Goal: Information Seeking & Learning: Learn about a topic

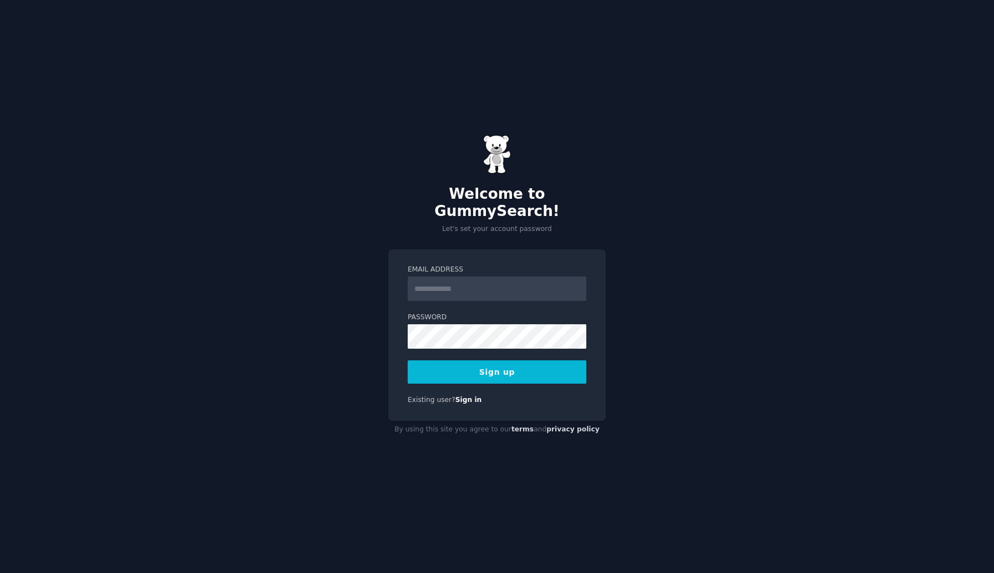
click at [433, 290] on input "Email Address" at bounding box center [497, 288] width 179 height 24
type input "**********"
click at [471, 360] on button "Sign up" at bounding box center [497, 371] width 179 height 23
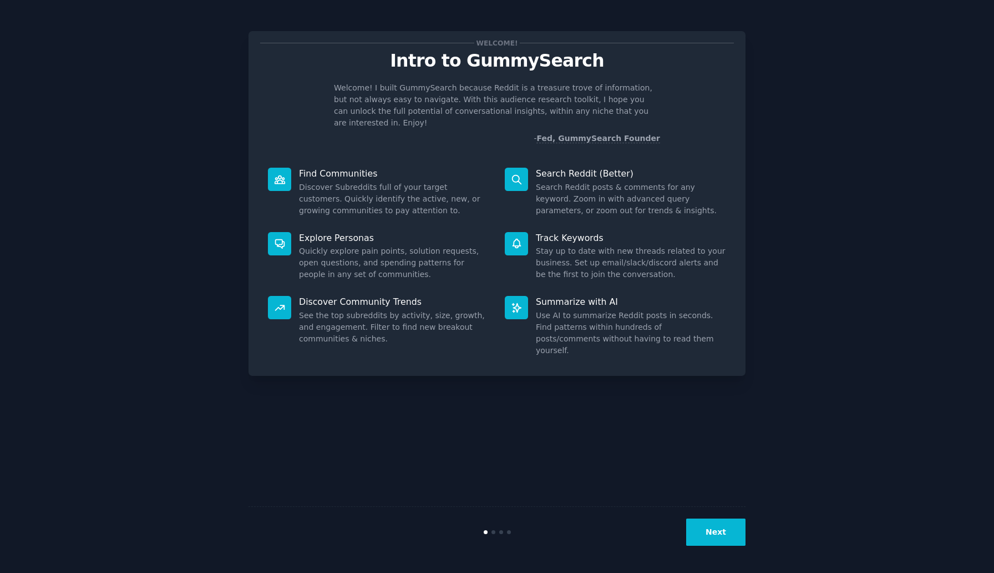
click at [721, 539] on button "Next" at bounding box center [715, 531] width 59 height 27
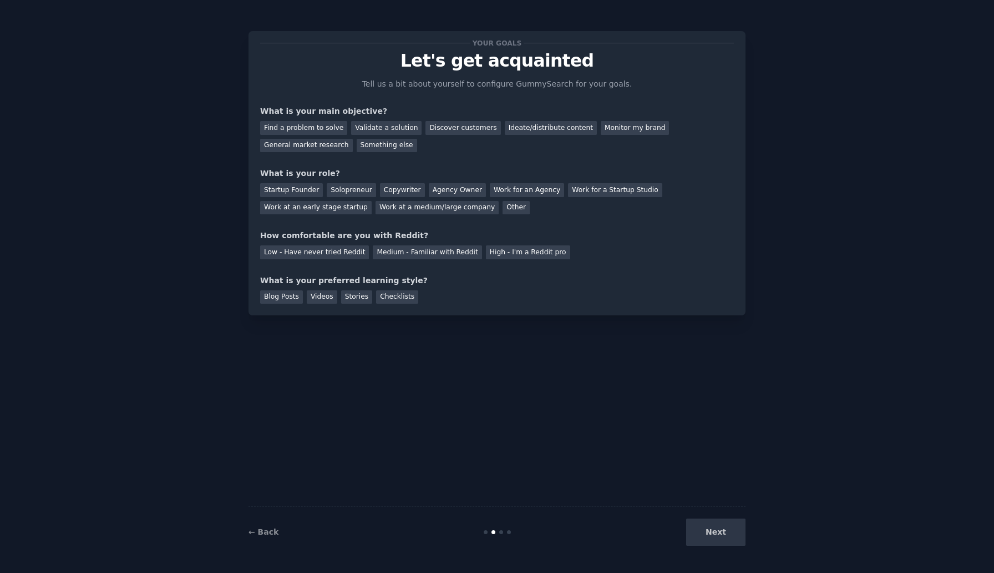
click at [735, 535] on div "Next" at bounding box center [663, 531] width 166 height 27
click at [368, 128] on div "Validate a solution" at bounding box center [386, 128] width 70 height 14
click at [469, 129] on div "Discover customers" at bounding box center [463, 128] width 75 height 14
click at [409, 128] on div "Validate a solution" at bounding box center [386, 128] width 70 height 14
click at [363, 191] on div "Solopreneur" at bounding box center [351, 190] width 49 height 14
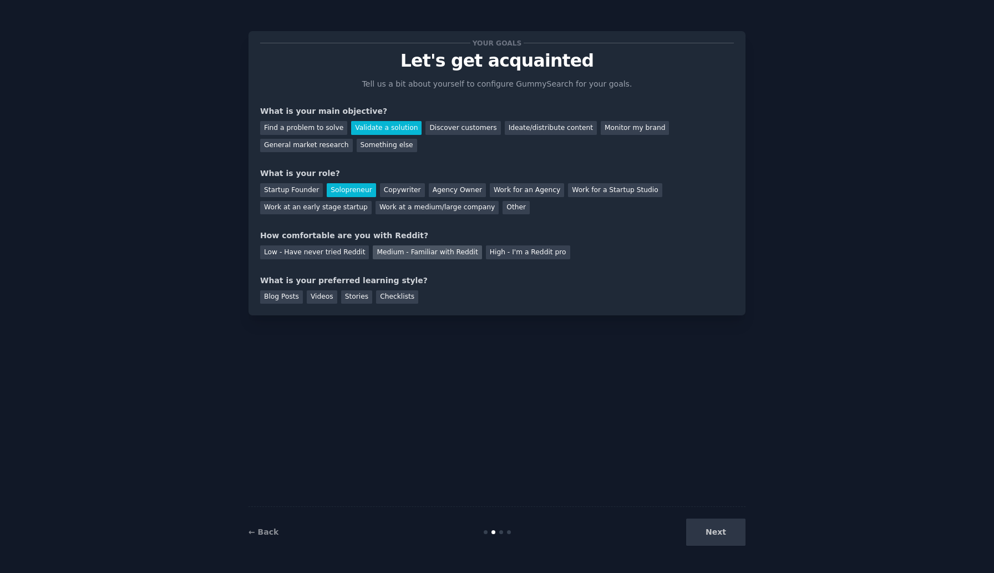
click at [405, 251] on div "Medium - Familiar with Reddit" at bounding box center [427, 252] width 109 height 14
click at [290, 297] on div "Blog Posts" at bounding box center [281, 297] width 43 height 14
click at [318, 297] on div "Videos" at bounding box center [322, 297] width 31 height 14
click at [352, 300] on div "Stories" at bounding box center [356, 297] width 31 height 14
click at [380, 301] on div "Checklists" at bounding box center [397, 297] width 42 height 14
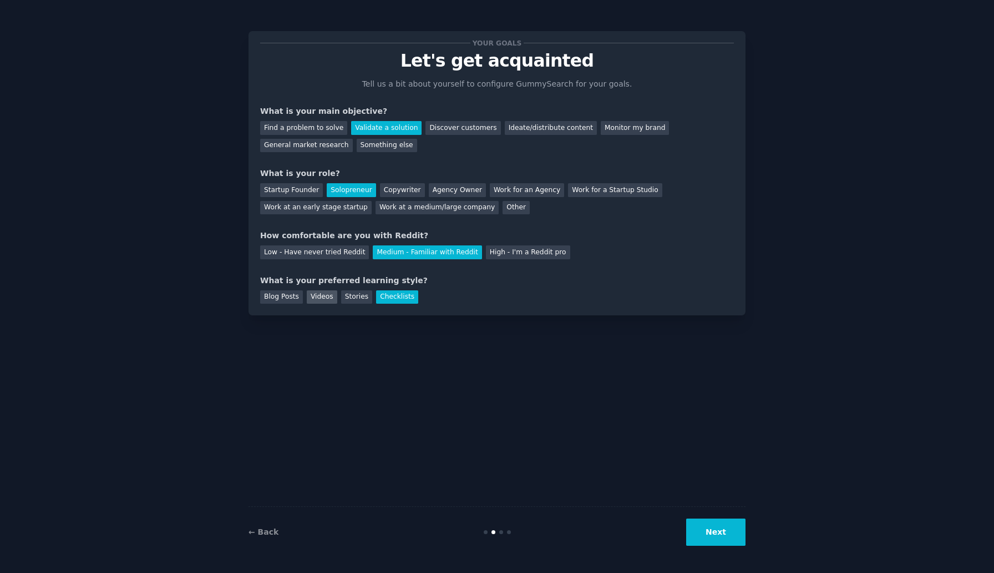
click at [317, 299] on div "Videos" at bounding box center [322, 297] width 31 height 14
click at [284, 298] on div "Blog Posts" at bounding box center [281, 297] width 43 height 14
click at [735, 532] on button "Next" at bounding box center [715, 531] width 59 height 27
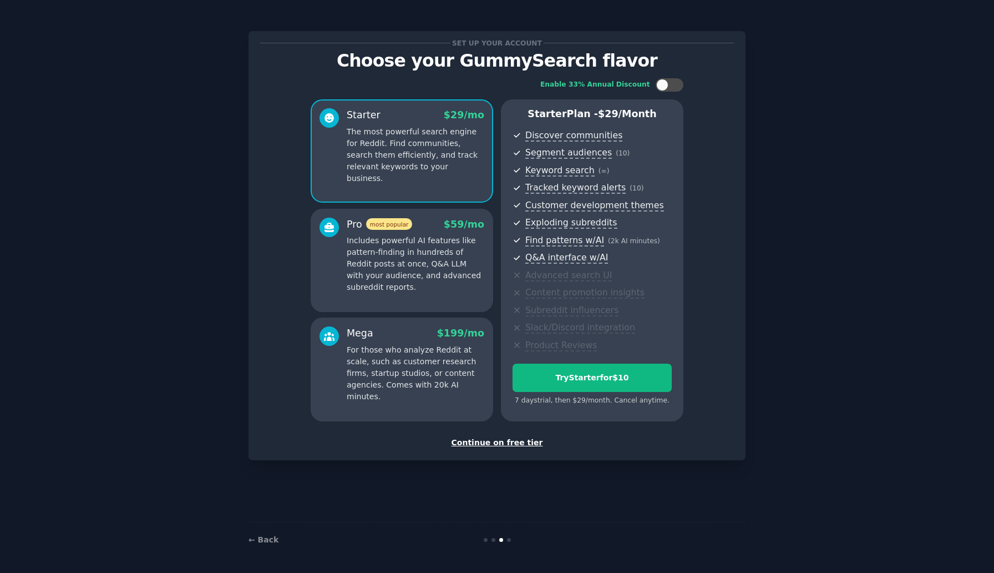
click at [486, 440] on div "Continue on free tier" at bounding box center [497, 443] width 474 height 12
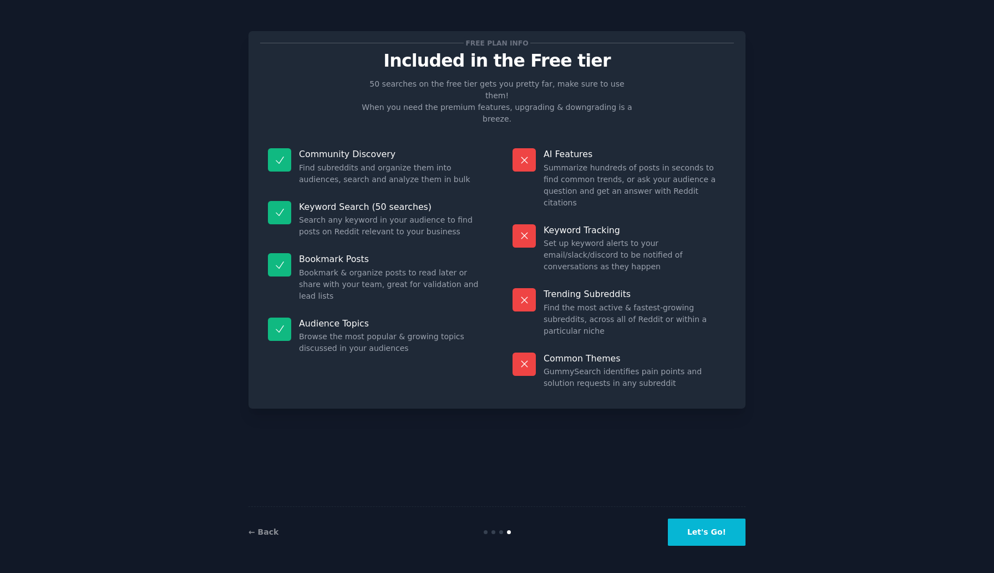
click at [718, 527] on button "Let's Go!" at bounding box center [707, 531] width 78 height 27
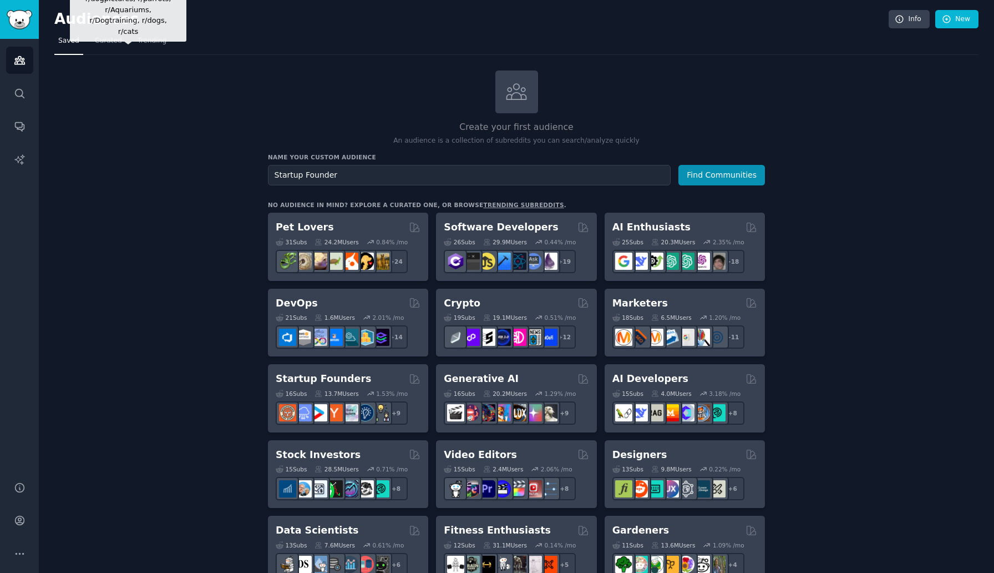
type input "Startup Founder"
click at [679, 165] on button "Find Communities" at bounding box center [722, 175] width 87 height 21
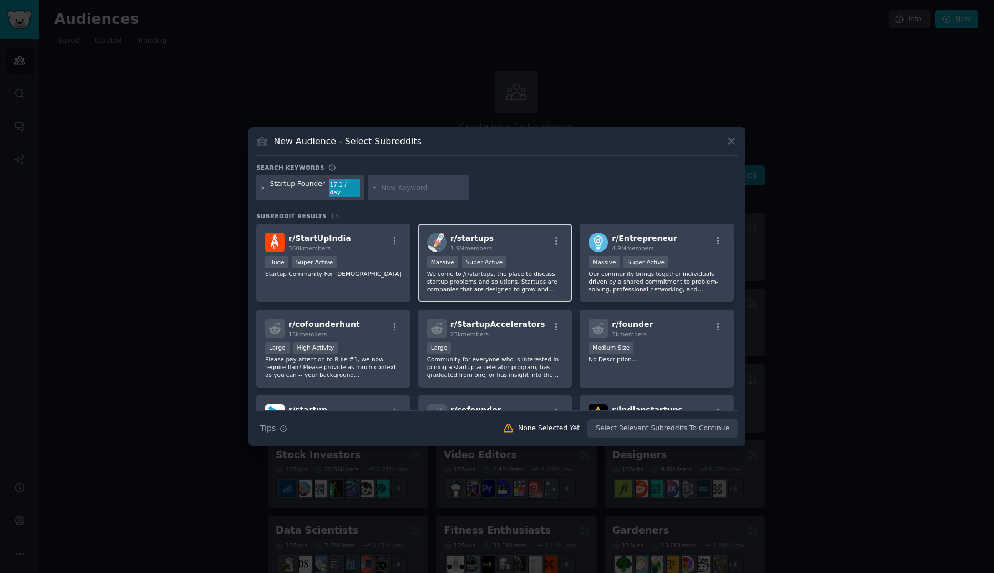
click at [517, 242] on div "r/ startups 1.9M members" at bounding box center [495, 242] width 137 height 19
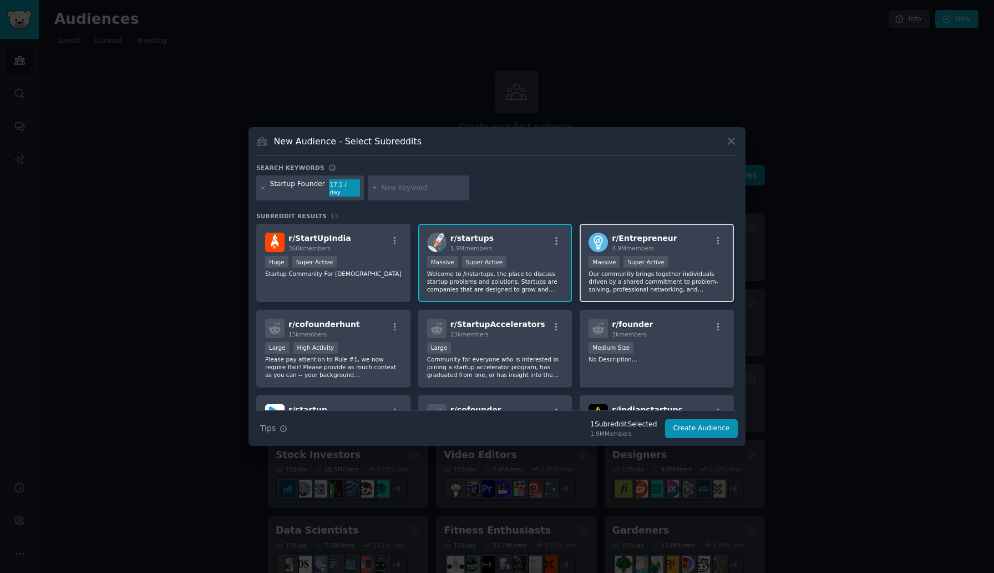
click at [683, 238] on div "r/ Entrepreneur 4.9M members" at bounding box center [657, 242] width 137 height 19
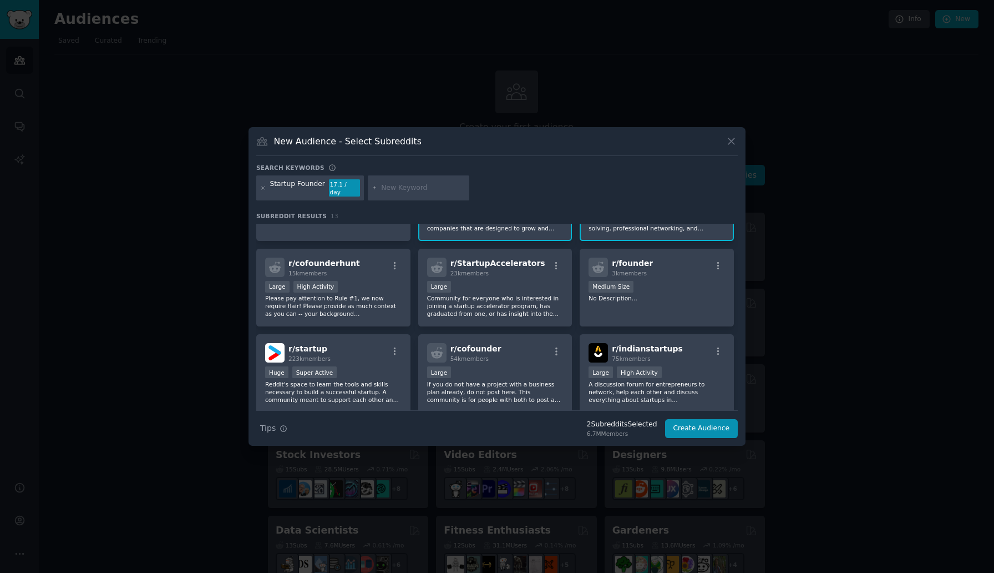
scroll to position [62, 0]
click at [624, 300] on div "r/ founder 3k members Medium Size No Description..." at bounding box center [657, 287] width 154 height 78
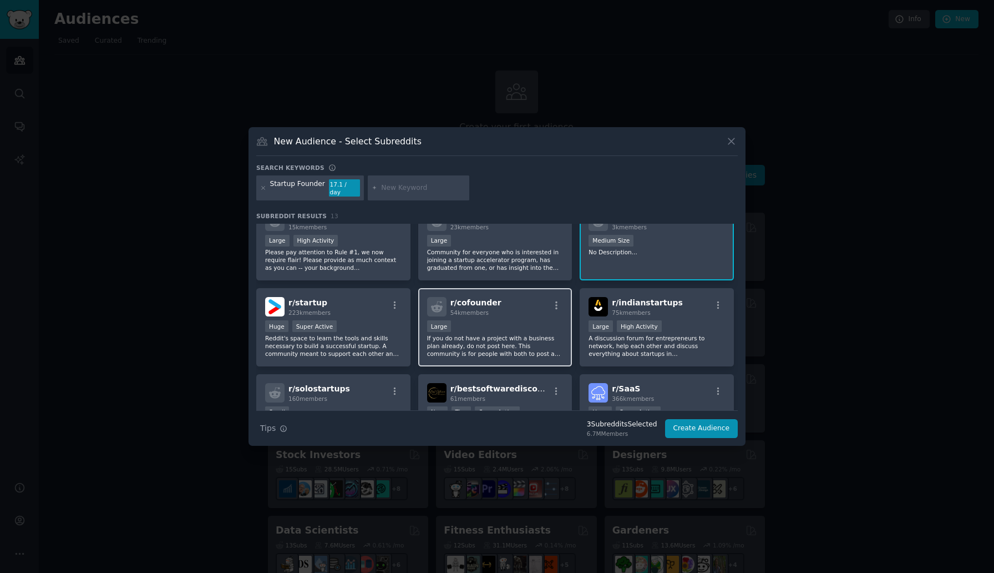
scroll to position [108, 0]
click at [496, 315] on div "r/ cofounder 54k members Large If you do not have a project with a business pla…" at bounding box center [495, 326] width 154 height 78
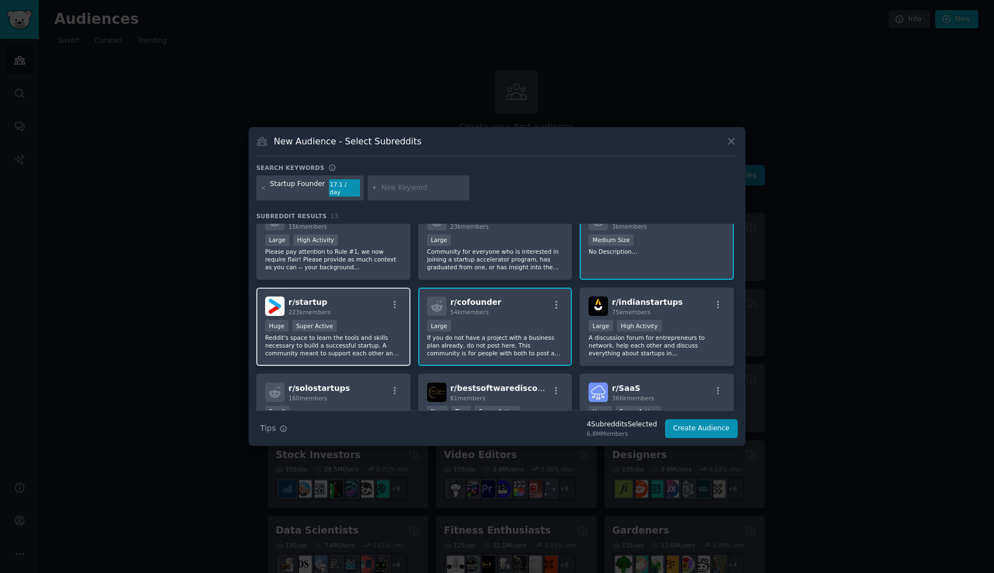
click at [353, 301] on div "r/ startup 223k members" at bounding box center [333, 305] width 137 height 19
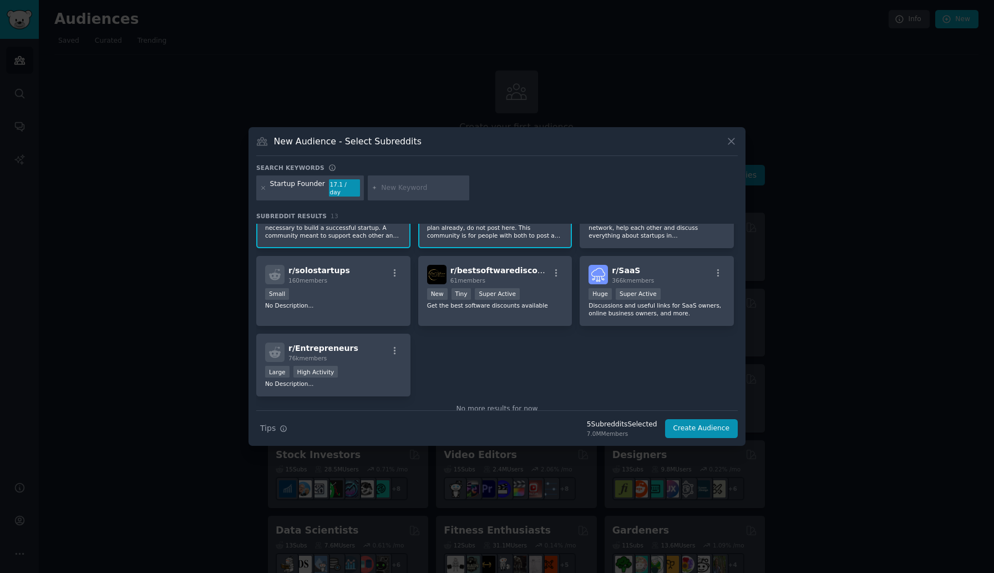
scroll to position [230, 0]
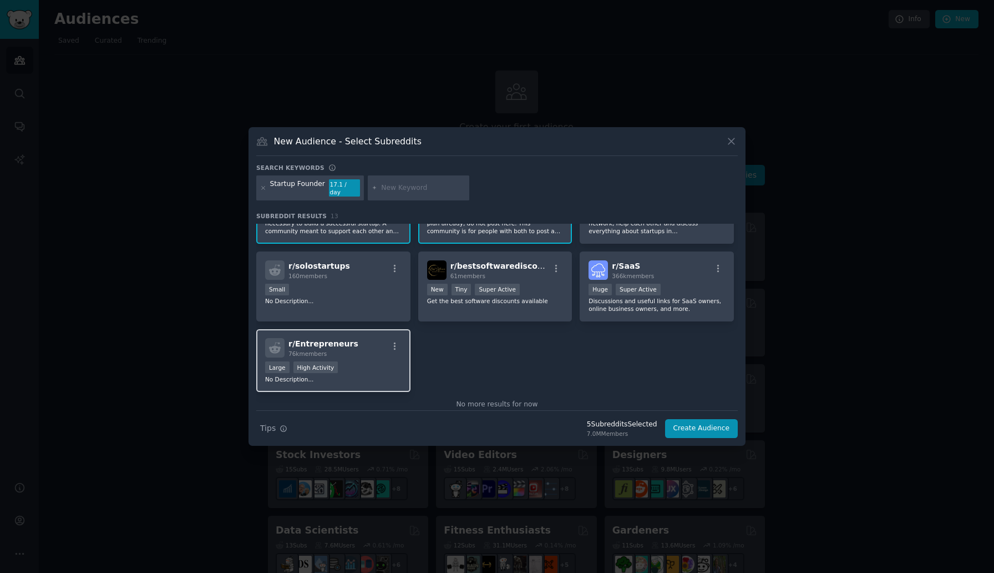
click at [360, 346] on div "r/ Entrepreneurs 76k members" at bounding box center [333, 347] width 137 height 19
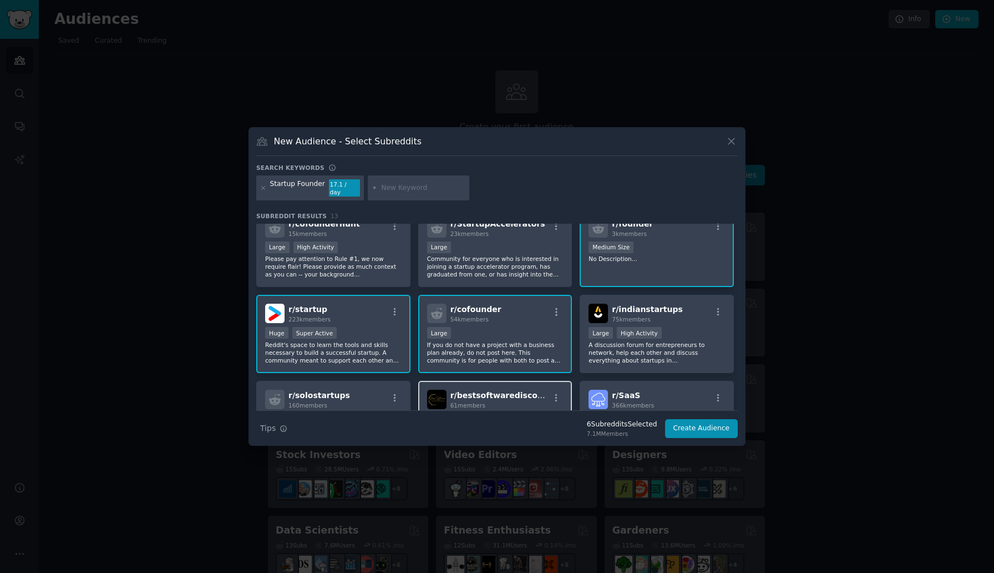
scroll to position [0, 0]
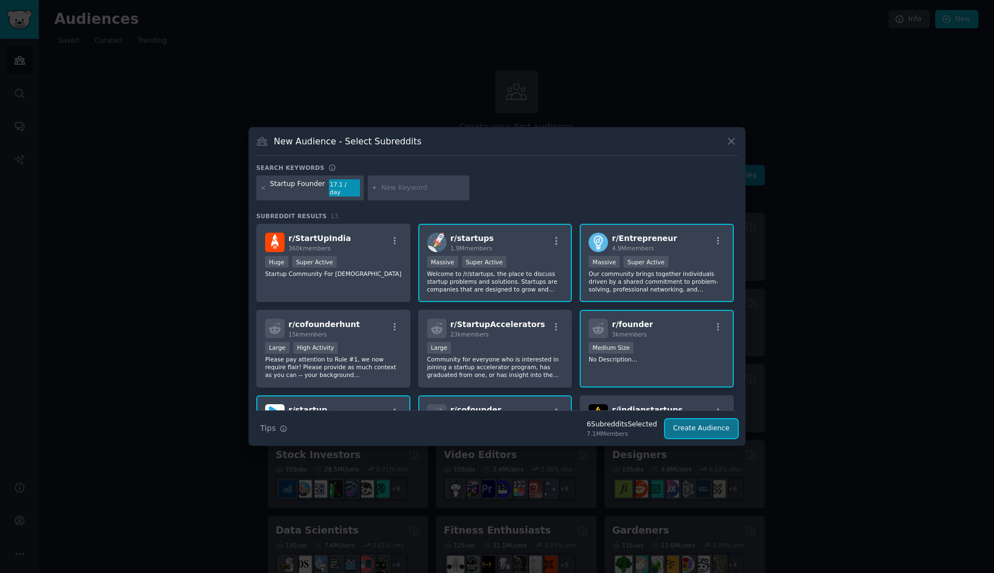
click at [698, 423] on button "Create Audience" at bounding box center [701, 428] width 73 height 19
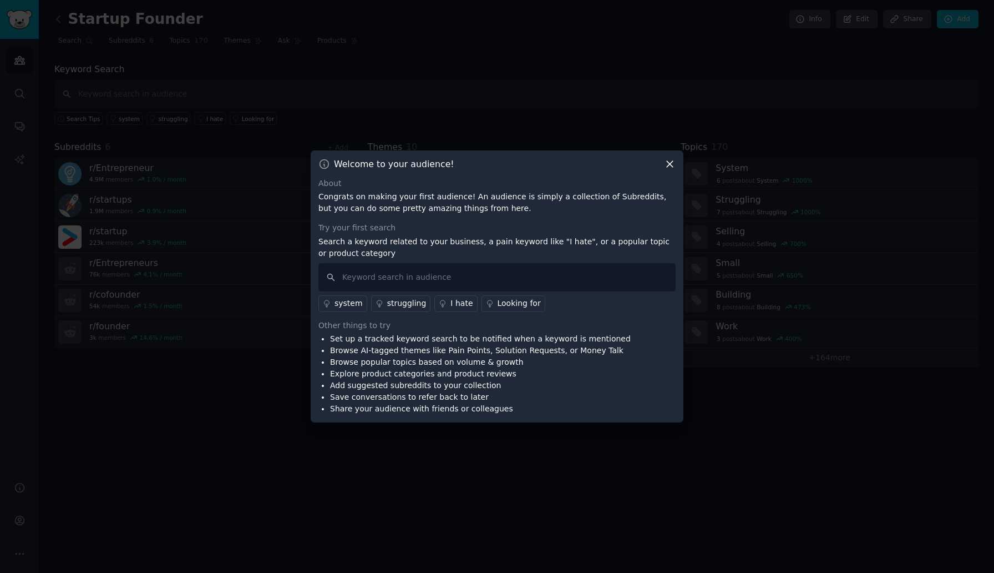
click at [671, 163] on icon at bounding box center [670, 164] width 6 height 6
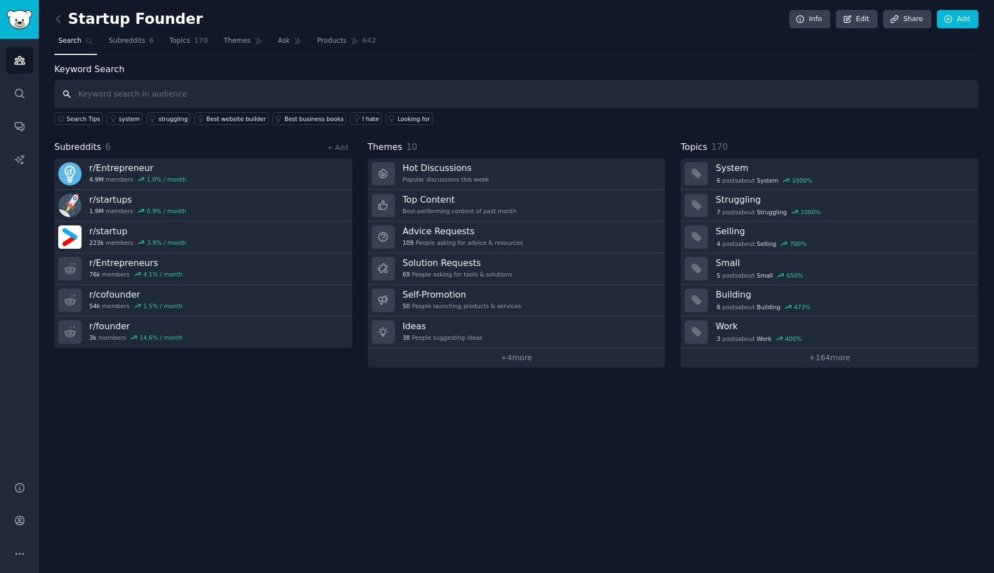
type input "B"
type input "rebrand"
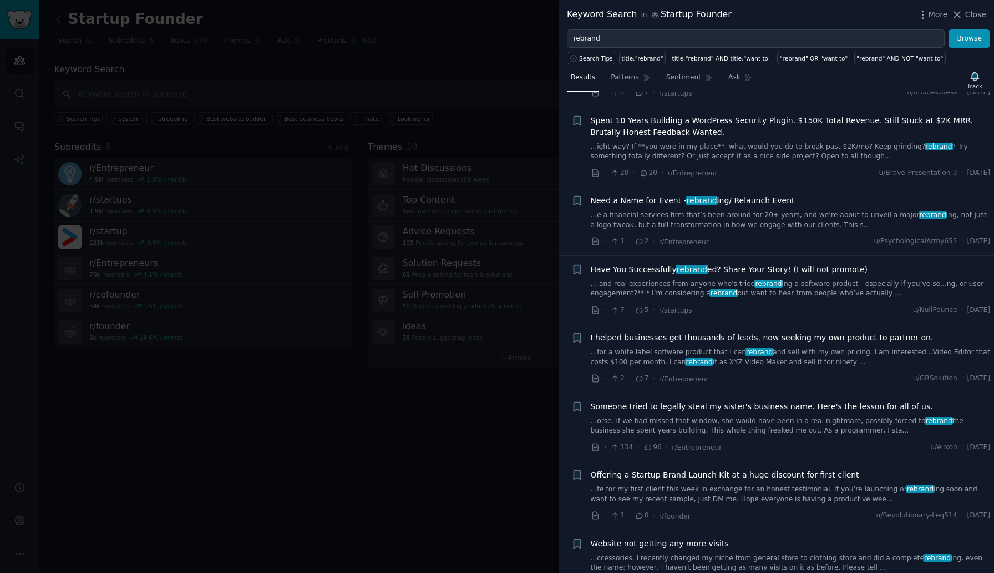
scroll to position [426, 0]
click at [648, 269] on span "Have You Successfully rebrand ed? Share Your Story! (I will not promote)" at bounding box center [729, 269] width 277 height 12
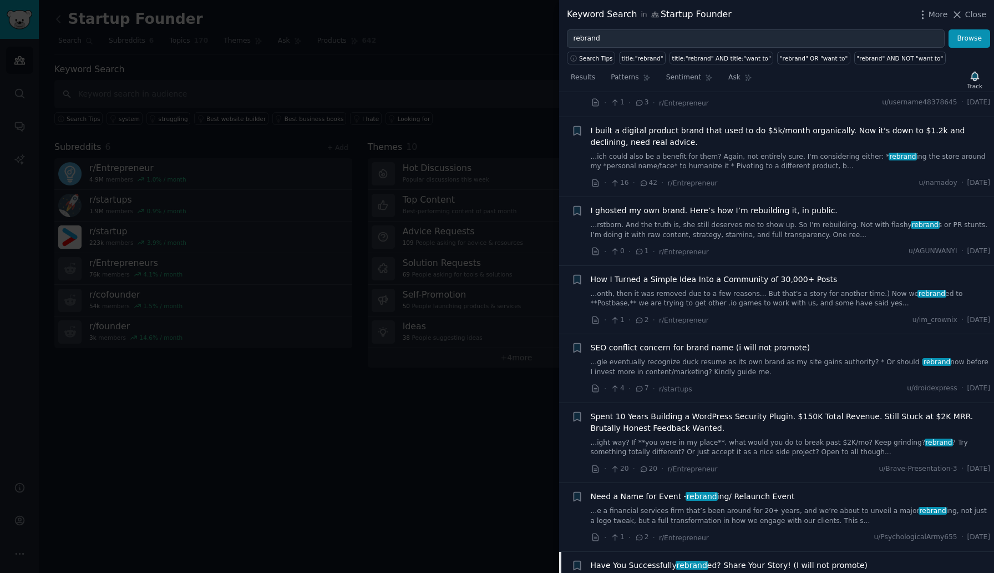
scroll to position [124, 0]
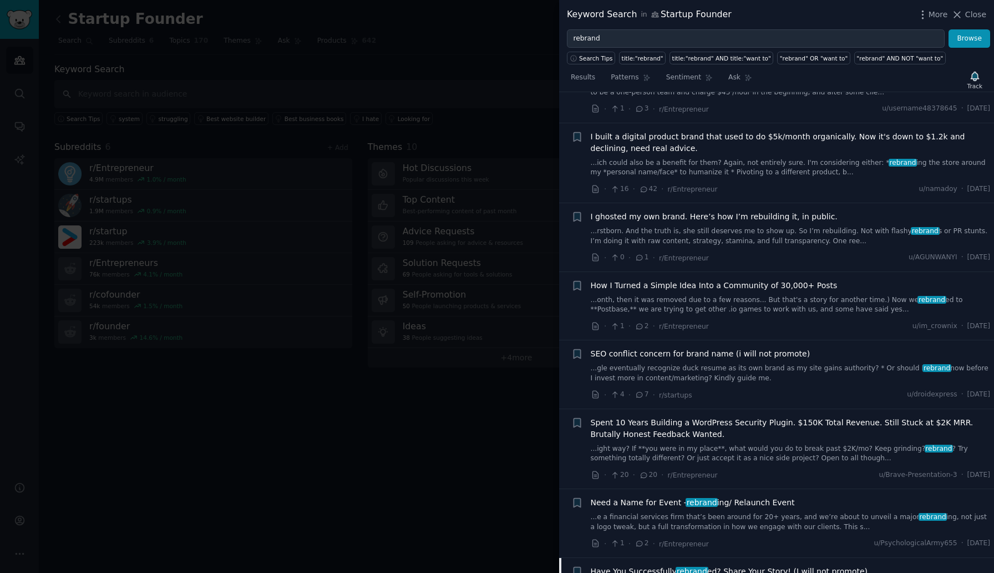
click at [700, 220] on span "I ghosted my own brand. Here’s how I’m rebuilding it, in public." at bounding box center [714, 217] width 247 height 12
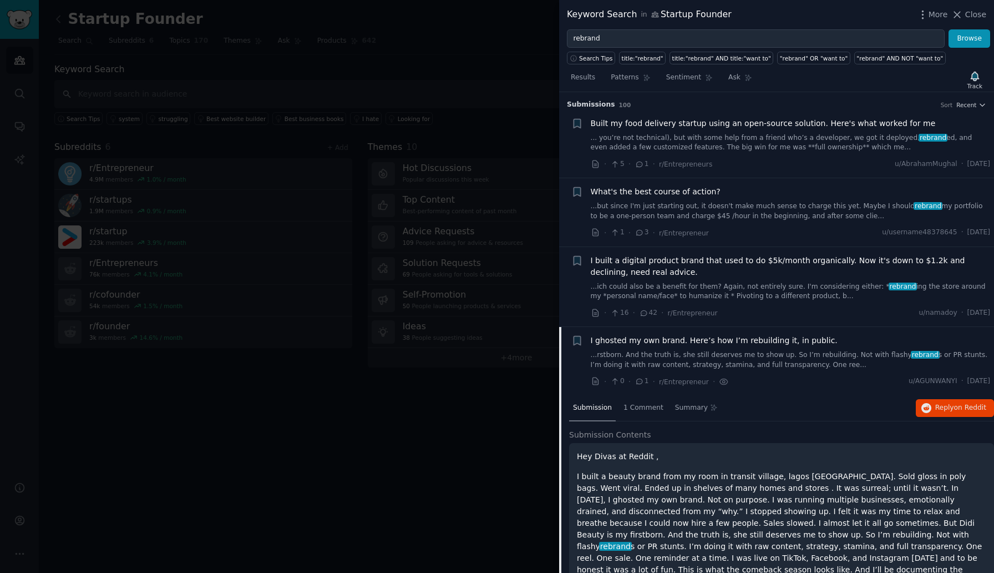
click at [668, 124] on span "Built my food delivery startup using an open-source solution. Here's what worke…" at bounding box center [763, 124] width 345 height 12
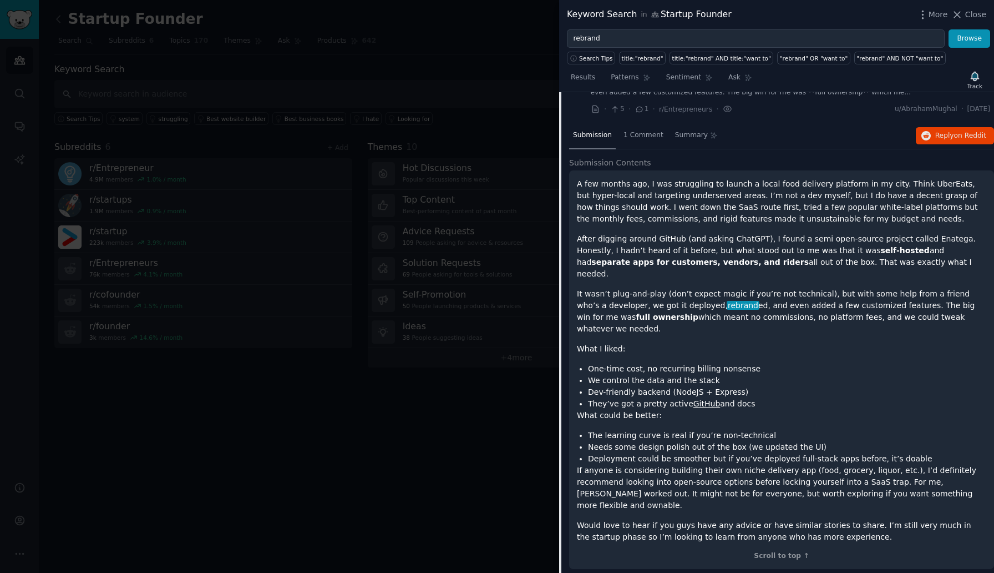
scroll to position [49, 0]
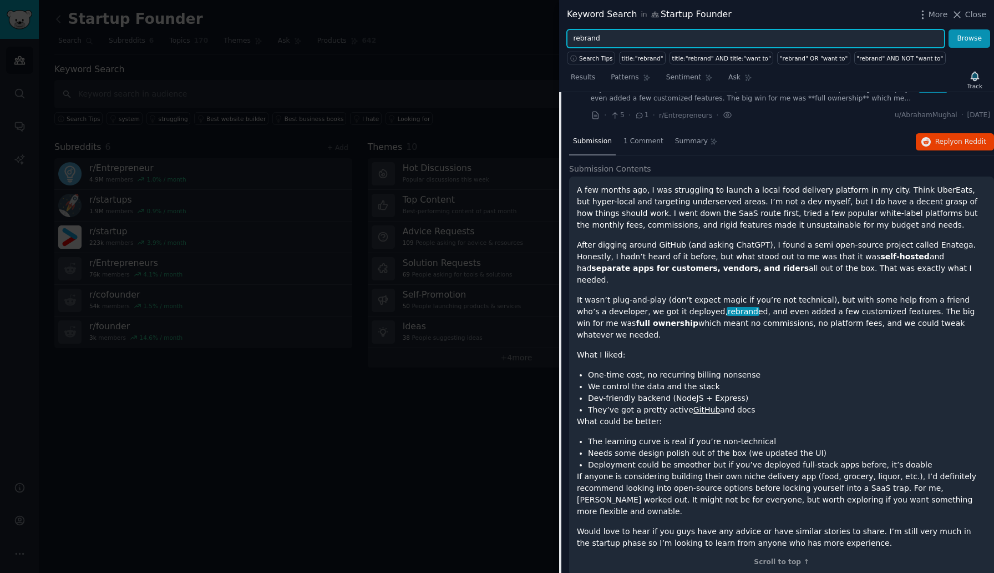
click at [605, 40] on input "rebrand" at bounding box center [756, 38] width 378 height 19
click at [949, 29] on button "Browse" at bounding box center [970, 38] width 42 height 19
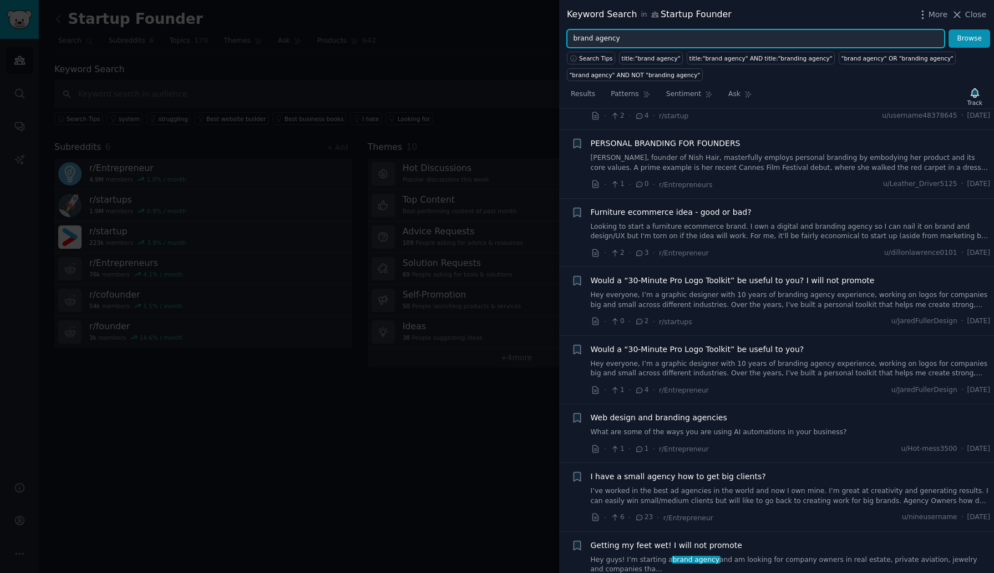
scroll to position [0, 0]
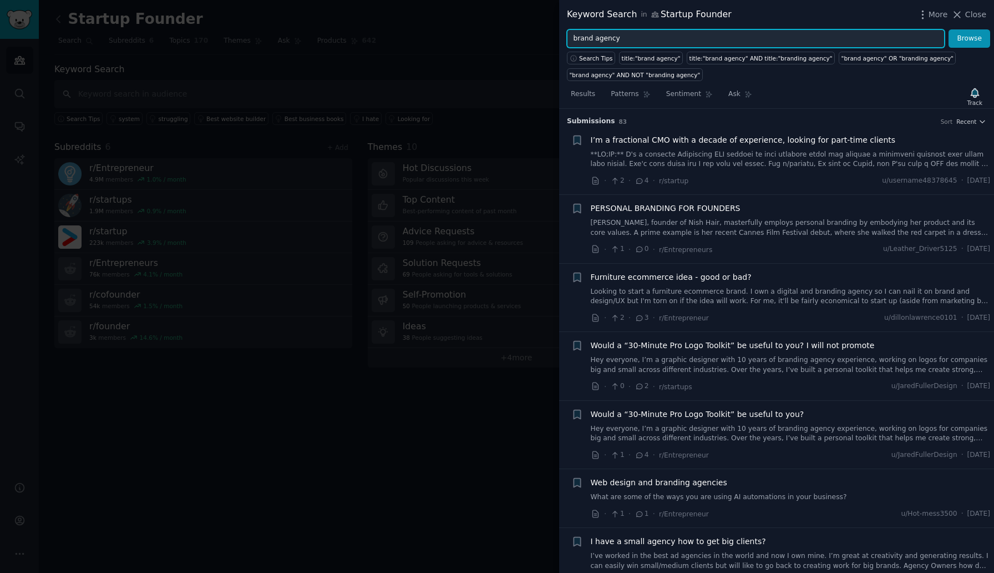
click at [594, 34] on input "brand agency" at bounding box center [756, 38] width 378 height 19
type input "s"
click at [949, 29] on button "Browse" at bounding box center [970, 38] width 42 height 19
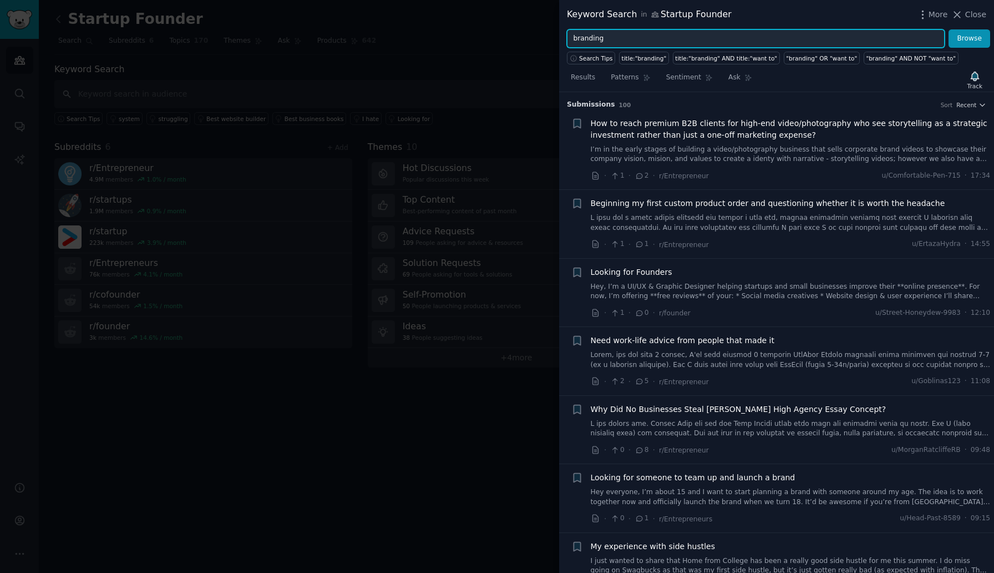
click at [592, 35] on input "branding" at bounding box center [756, 38] width 378 height 19
click at [949, 29] on button "Browse" at bounding box center [970, 38] width 42 height 19
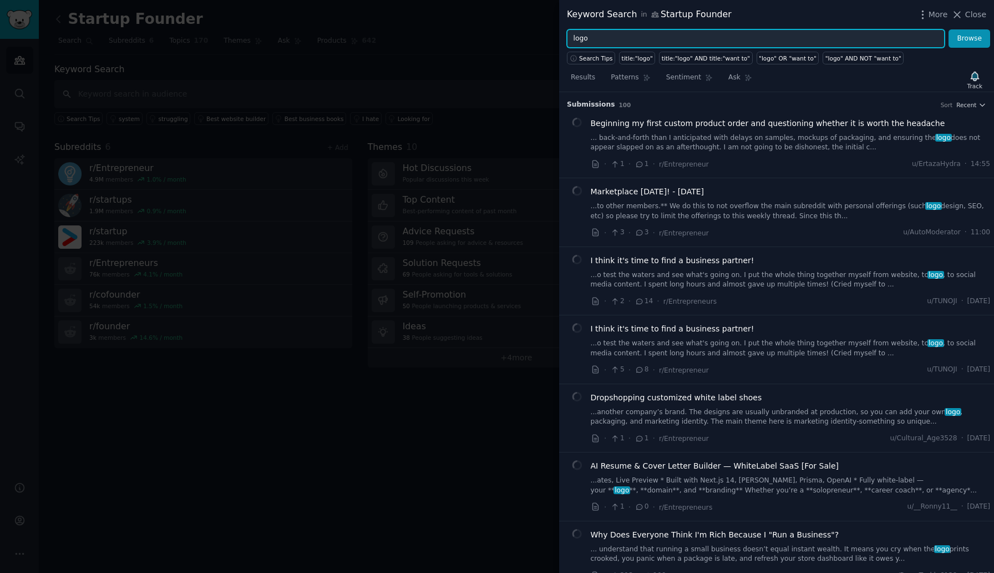
click at [579, 37] on input "logo" at bounding box center [756, 38] width 378 height 19
click at [949, 29] on button "Browse" at bounding box center [970, 38] width 42 height 19
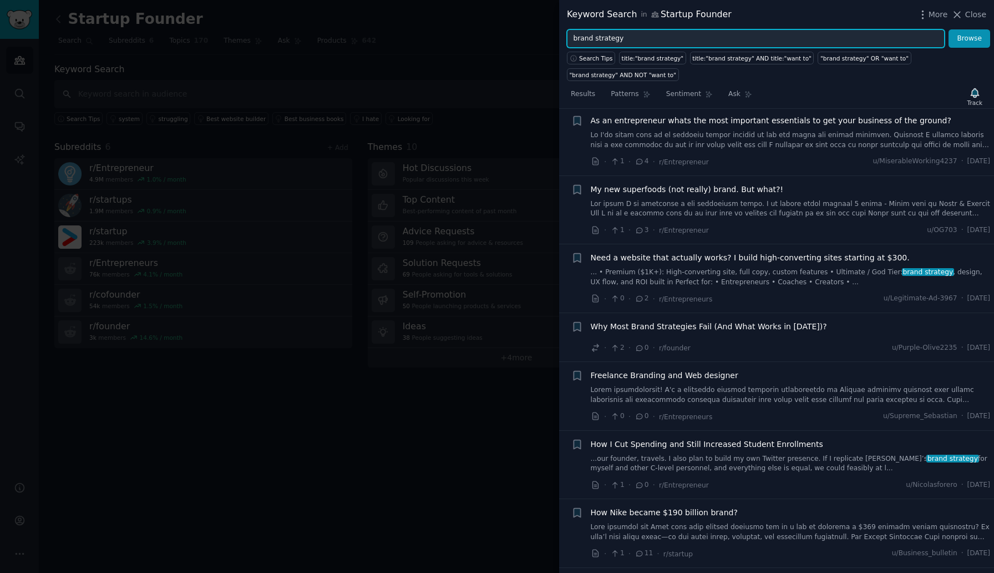
scroll to position [649, 0]
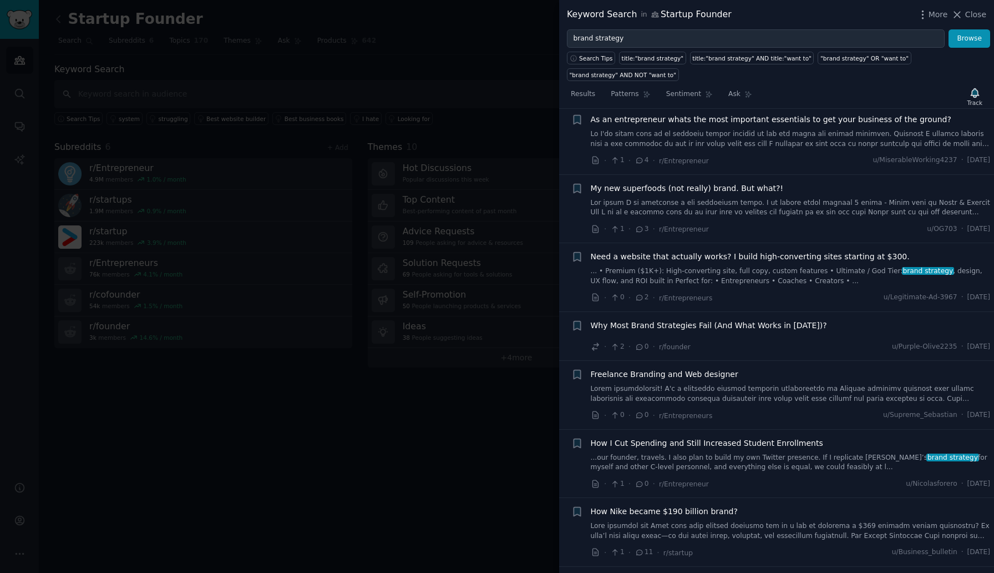
click at [709, 325] on span "Why Most Brand Strategies Fail (And What Works in 2025)?" at bounding box center [709, 326] width 236 height 12
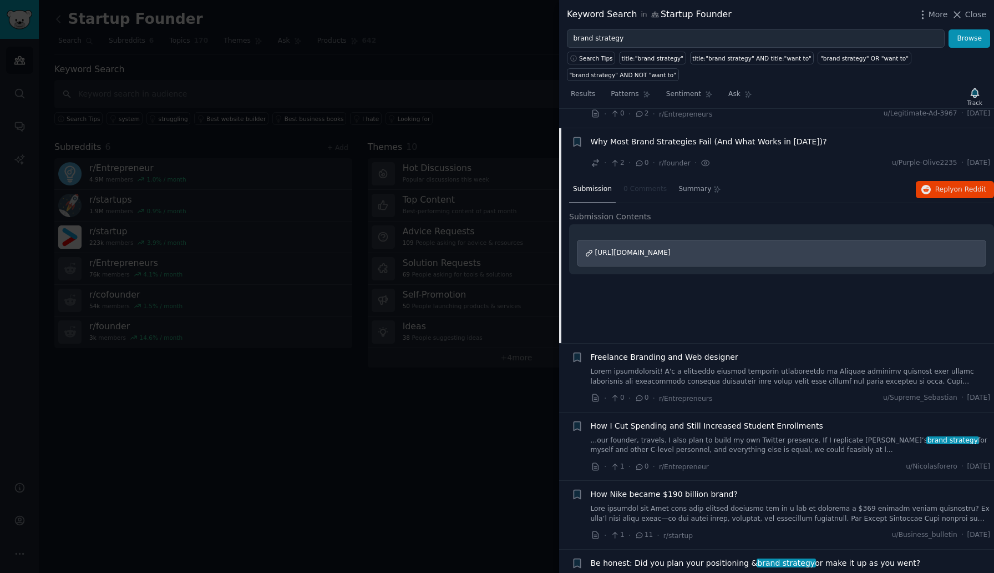
scroll to position [851, 0]
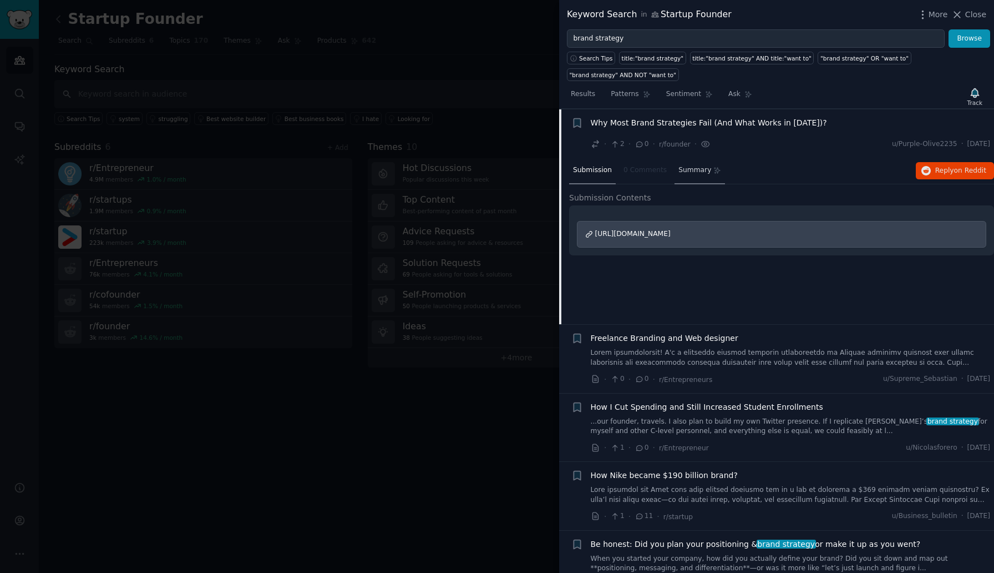
click at [688, 170] on span "Summary" at bounding box center [695, 170] width 33 height 10
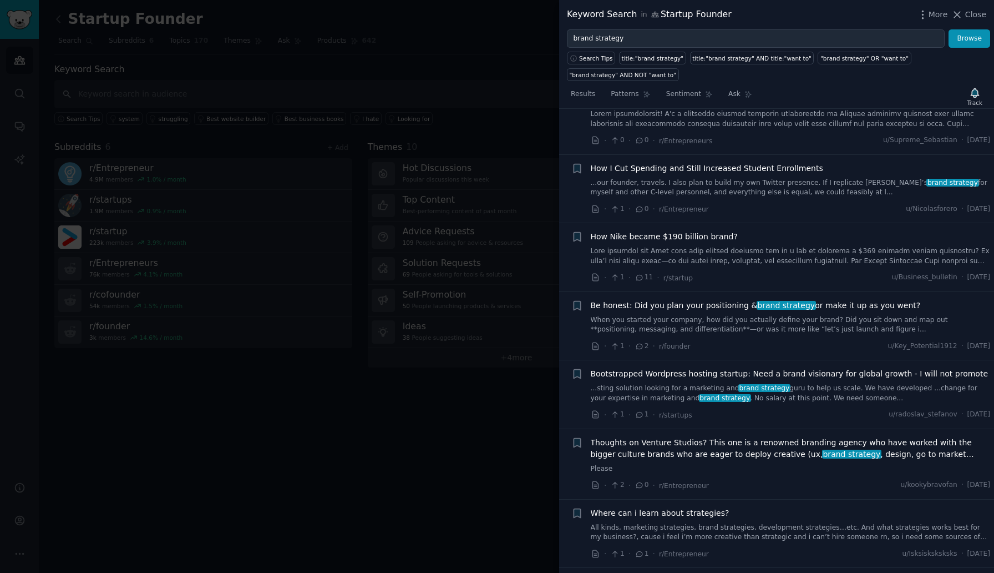
scroll to position [1171, 0]
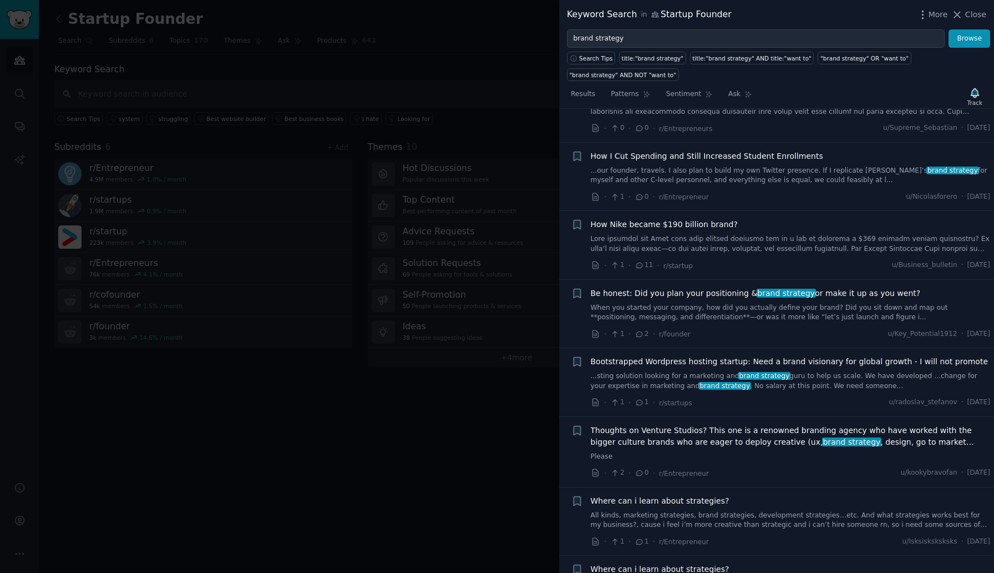
click at [675, 294] on span "Be honest: Did you plan your positioning & brand strategy or make it up as you …" at bounding box center [756, 293] width 330 height 12
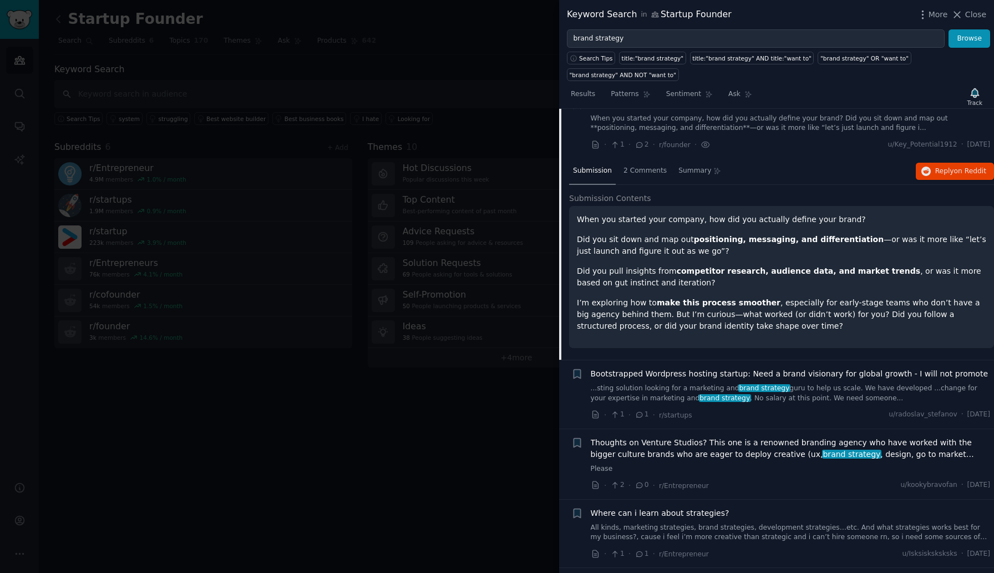
scroll to position [1110, 0]
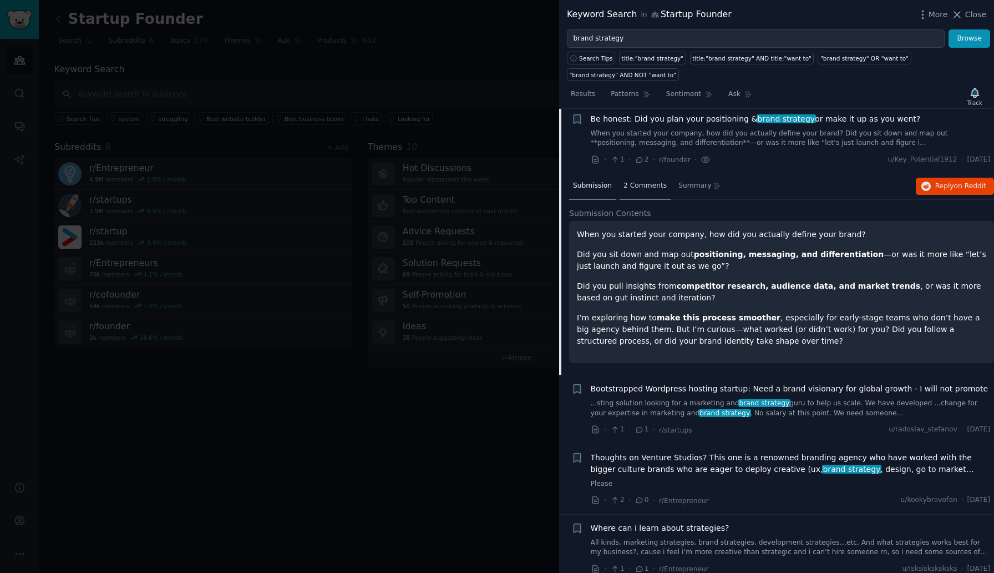
click at [633, 183] on span "2 Comments" at bounding box center [645, 186] width 43 height 10
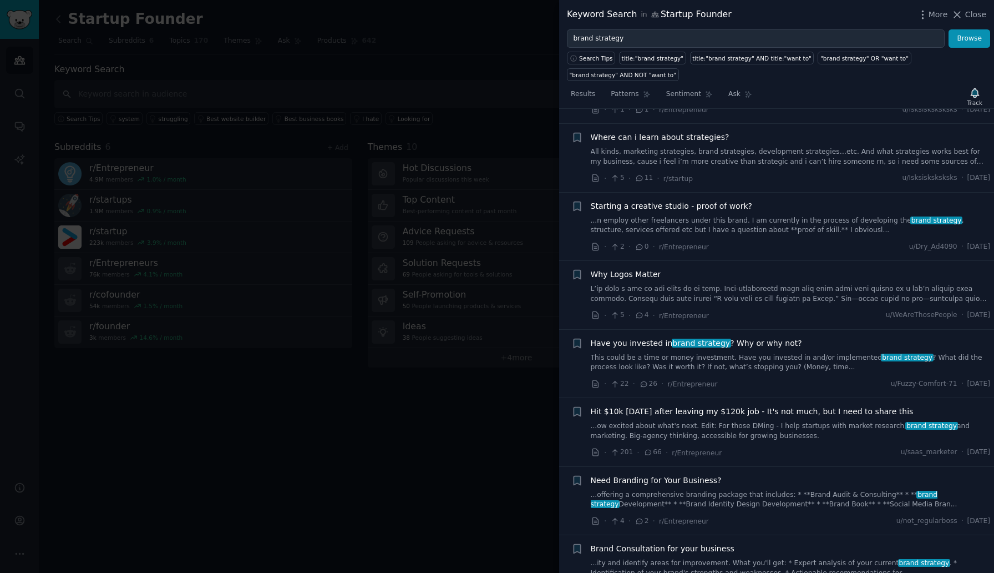
scroll to position [1534, 0]
click at [736, 341] on span "Have you invested in brand strategy ? Why or why not?" at bounding box center [696, 343] width 211 height 12
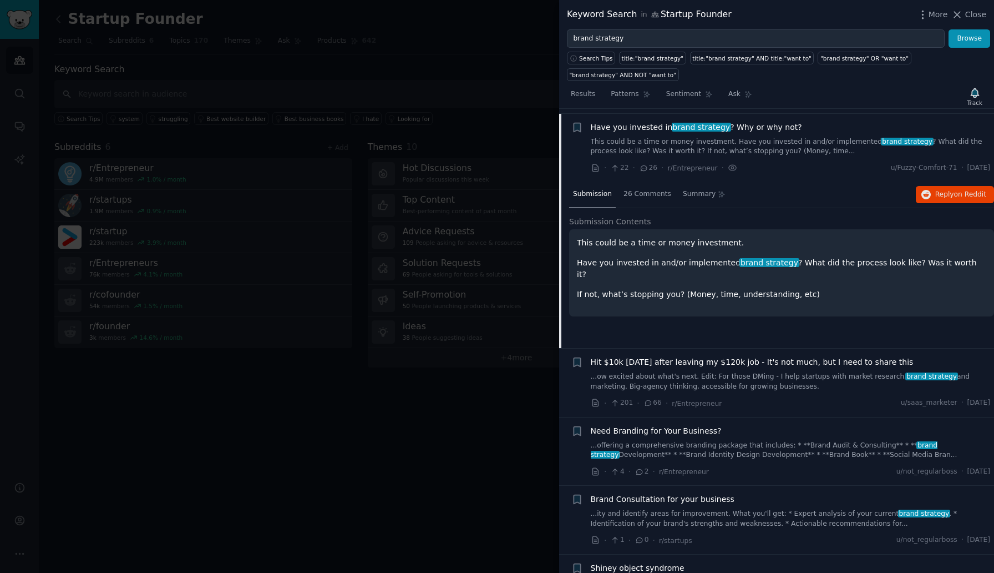
scroll to position [1588, 0]
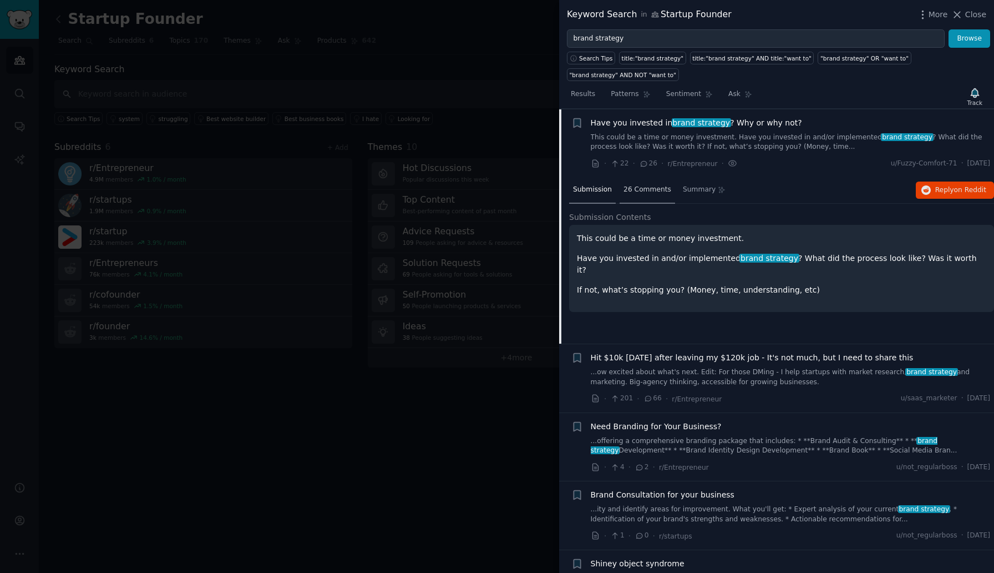
click at [635, 187] on span "26 Comments" at bounding box center [648, 190] width 48 height 10
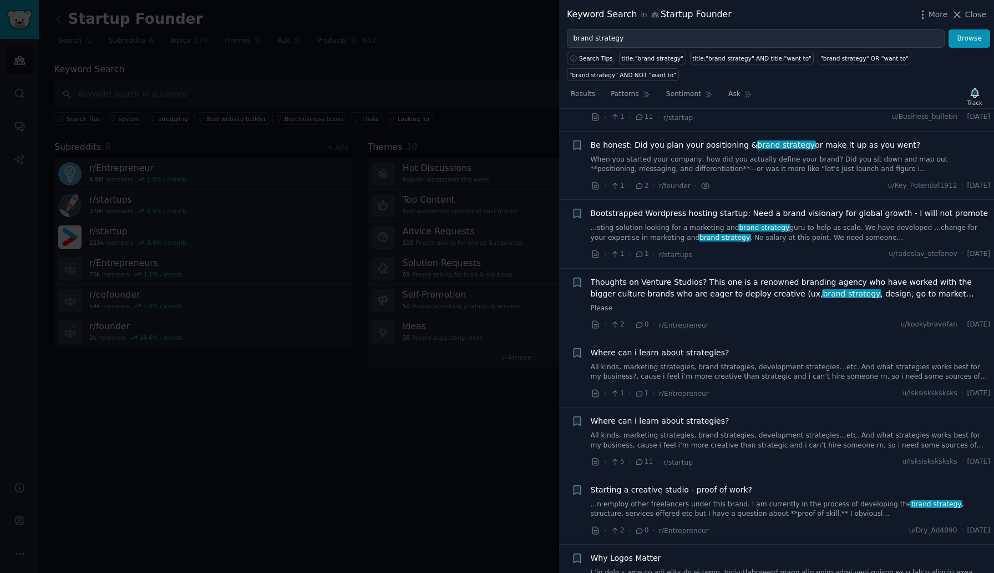
scroll to position [590, 0]
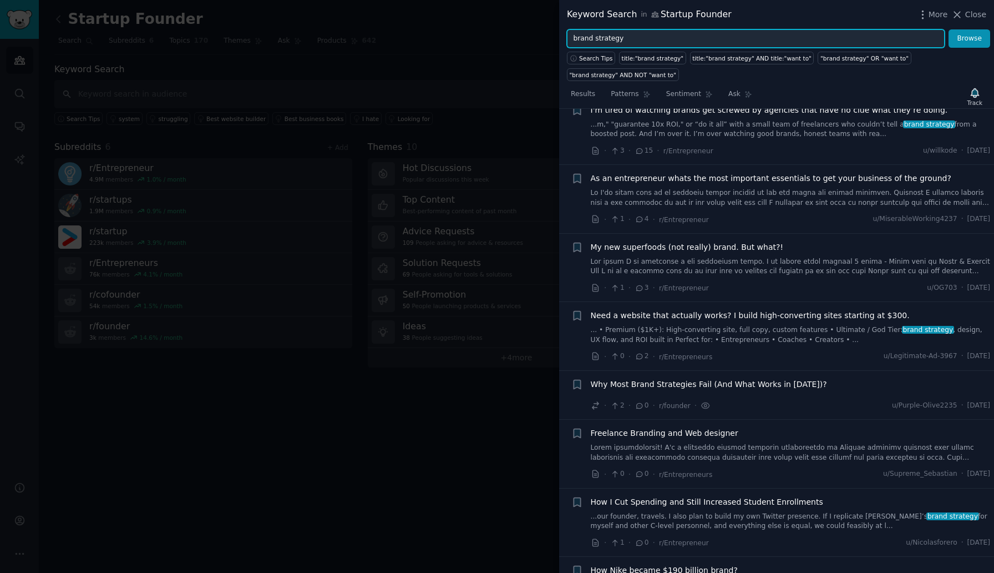
click at [598, 37] on input "brand strategy" at bounding box center [756, 38] width 378 height 19
click at [949, 29] on button "Browse" at bounding box center [970, 38] width 42 height 19
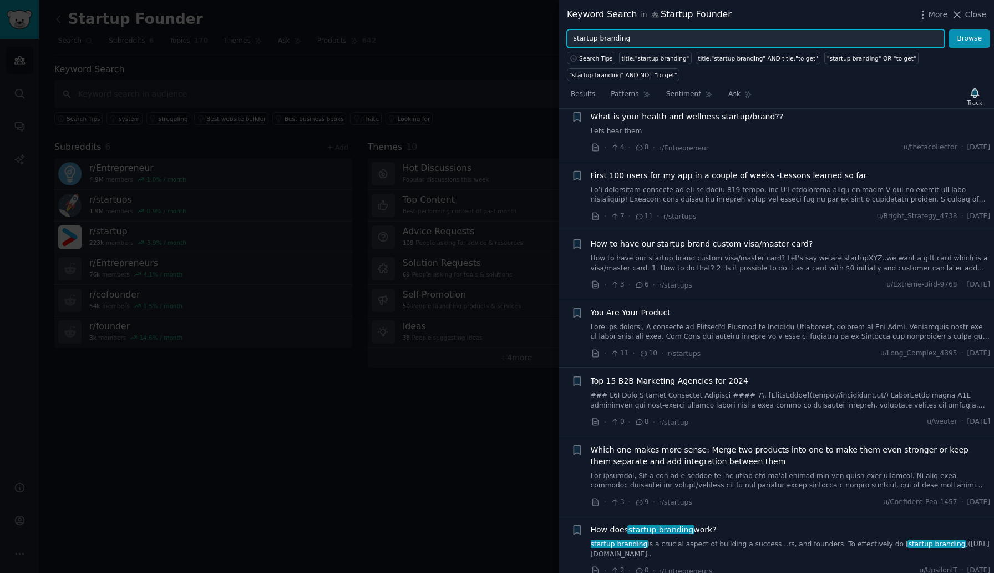
scroll to position [250, 0]
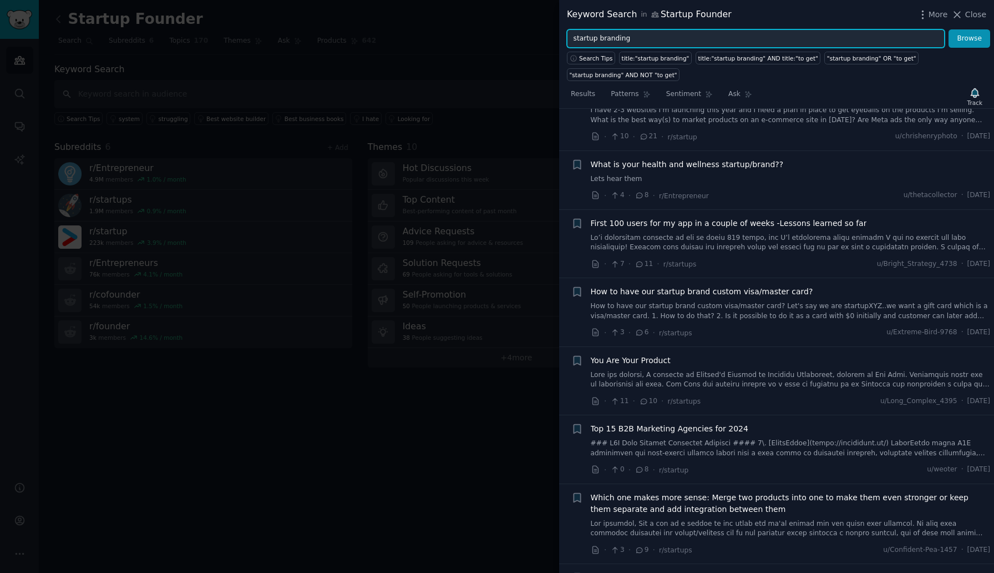
click at [602, 37] on input "startup branding" at bounding box center [756, 38] width 378 height 19
click at [949, 29] on button "Browse" at bounding box center [970, 38] width 42 height 19
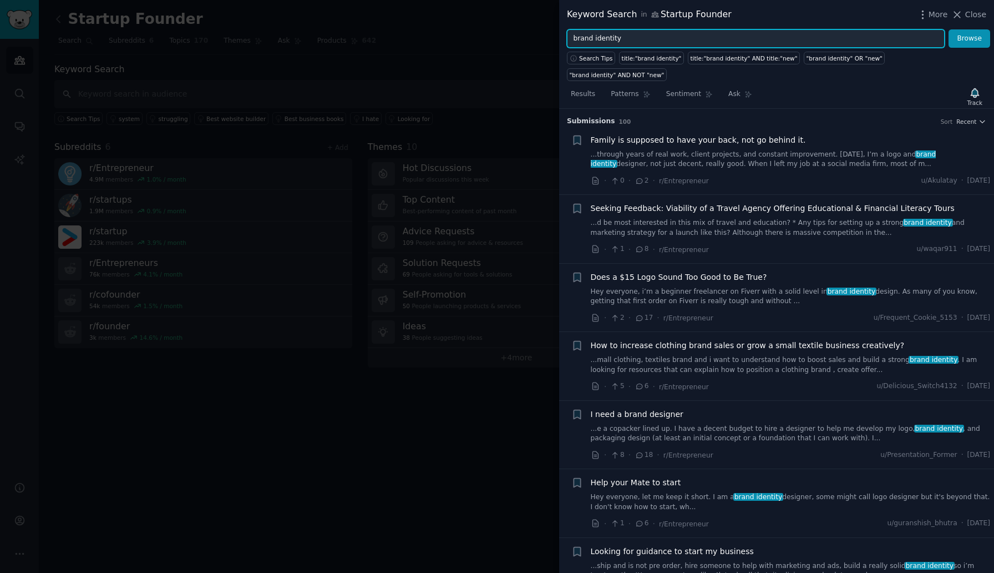
click at [606, 39] on input "brand identity" at bounding box center [756, 38] width 378 height 19
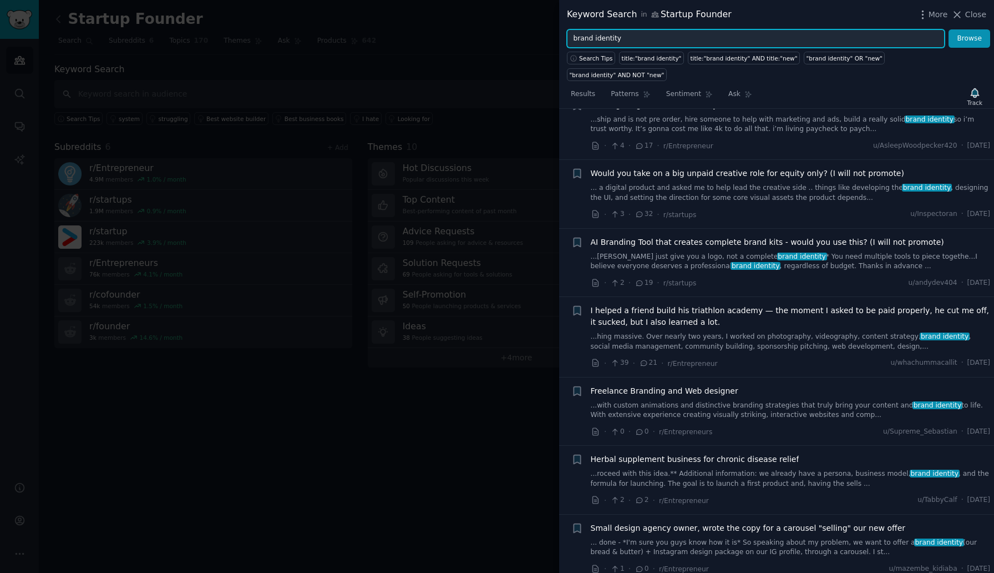
scroll to position [448, 0]
paste input "scaling brand"
type input "scaling brand"
click at [949, 29] on button "Browse" at bounding box center [970, 38] width 42 height 19
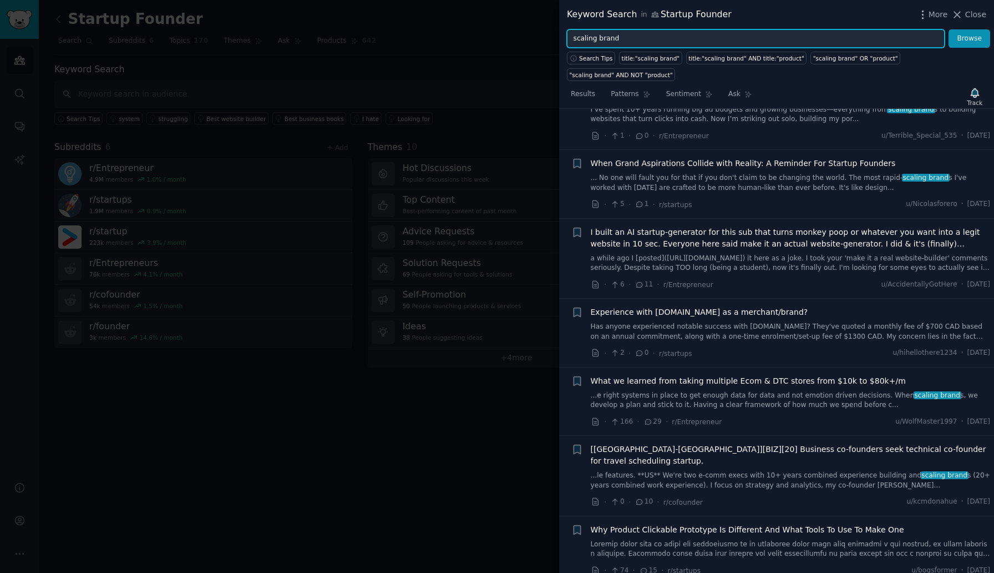
scroll to position [0, 0]
